Goal: Find specific page/section: Find specific page/section

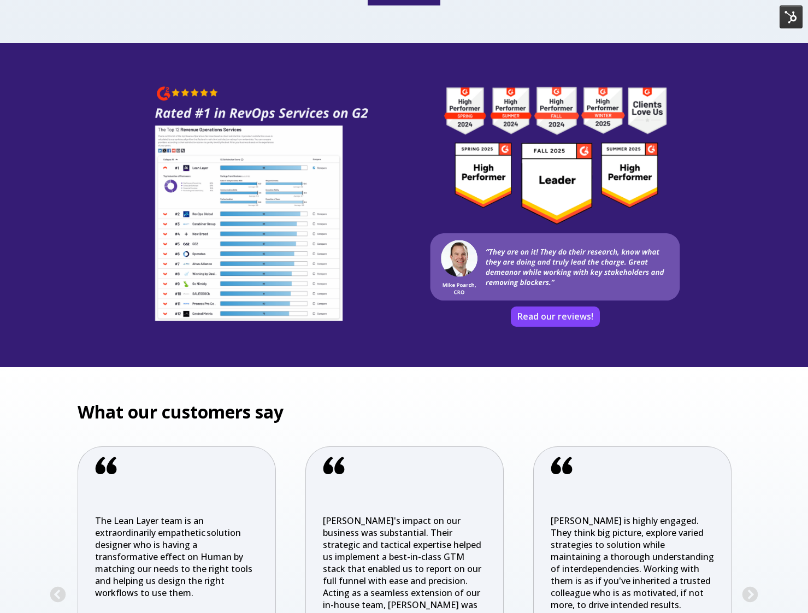
scroll to position [2805, 0]
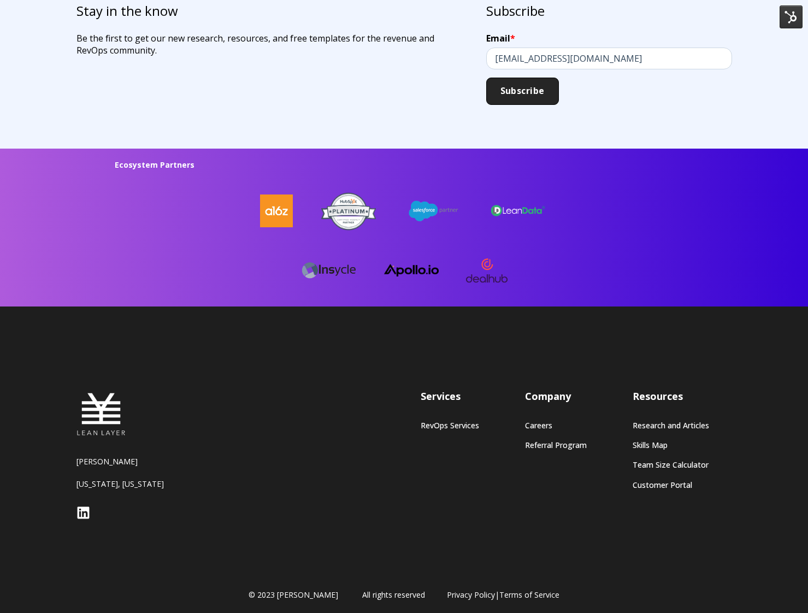
click at [540, 425] on ul "Careers Referral Program" at bounding box center [556, 435] width 62 height 29
click at [539, 422] on link "Careers" at bounding box center [556, 425] width 62 height 9
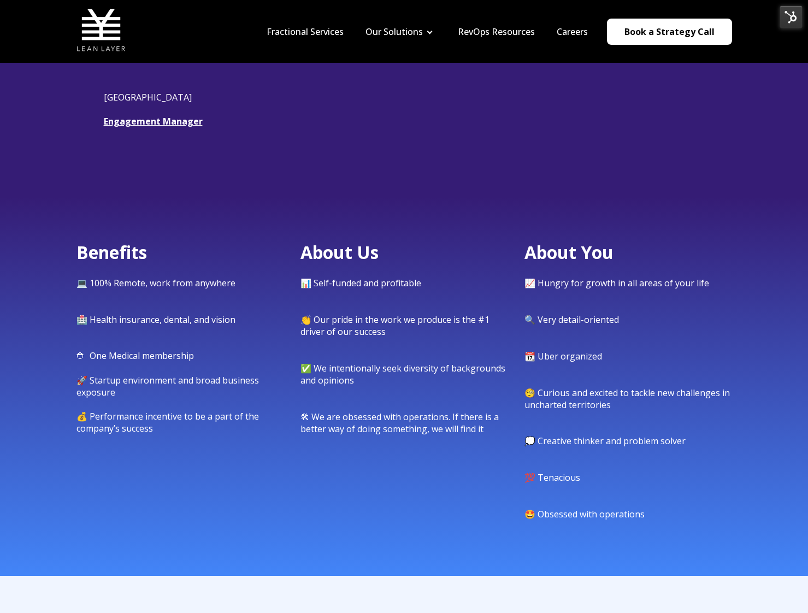
scroll to position [270, 0]
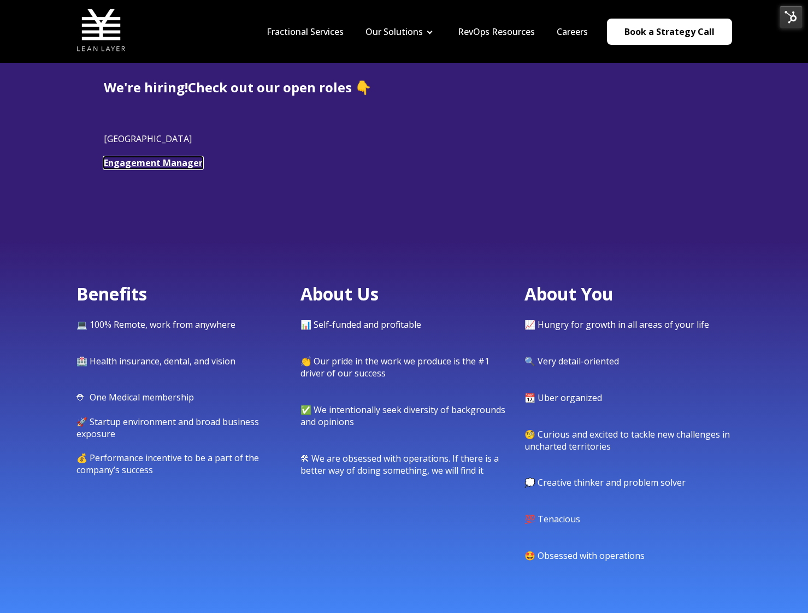
click at [162, 163] on link "Engagement Manager" at bounding box center [153, 163] width 99 height 12
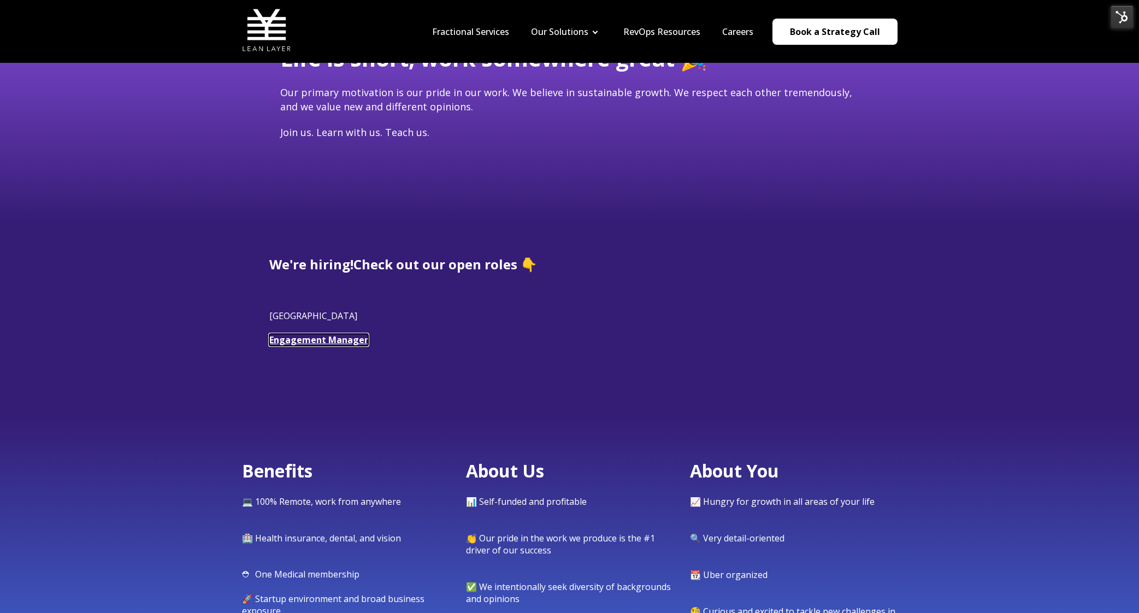
scroll to position [95, 0]
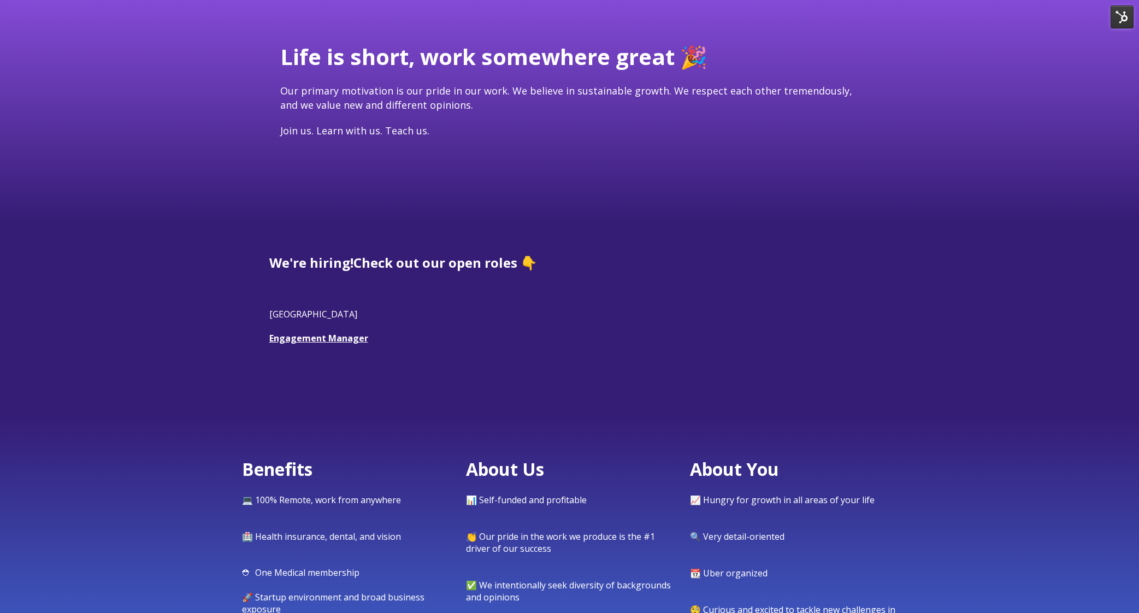
click at [335, 257] on span "We're hiring!" at bounding box center [311, 262] width 84 height 18
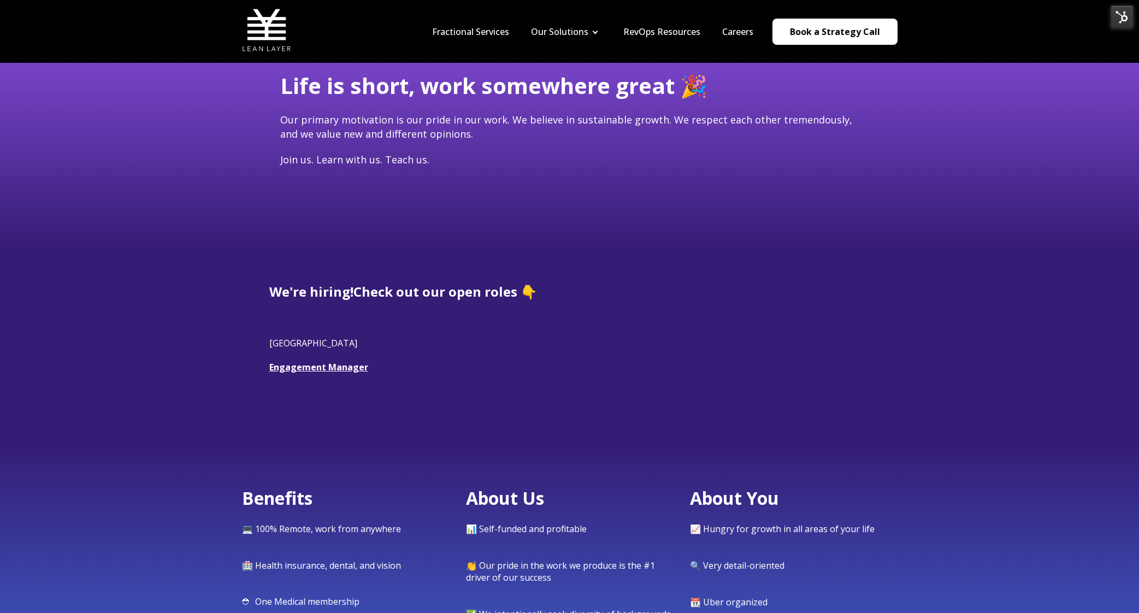
scroll to position [0, 0]
